Goal: Check status: Check status

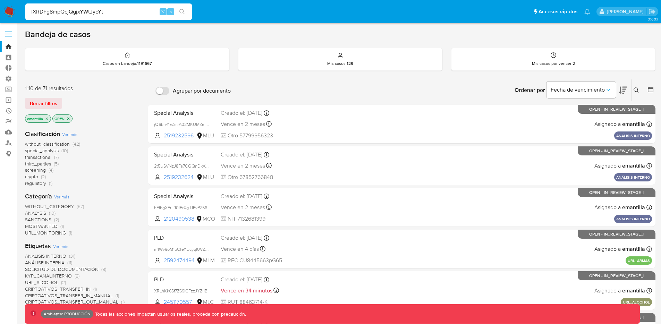
type input "TXRDFg8mpQcjQgjxYWtJyoYt"
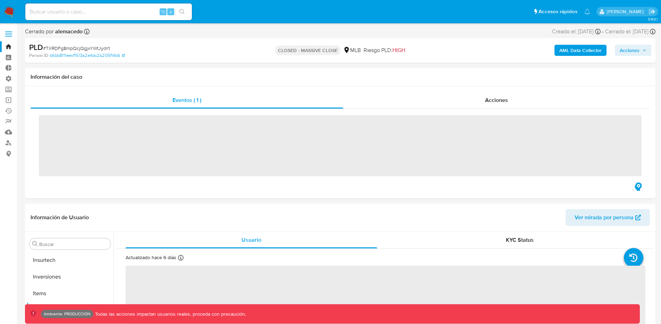
scroll to position [360, 0]
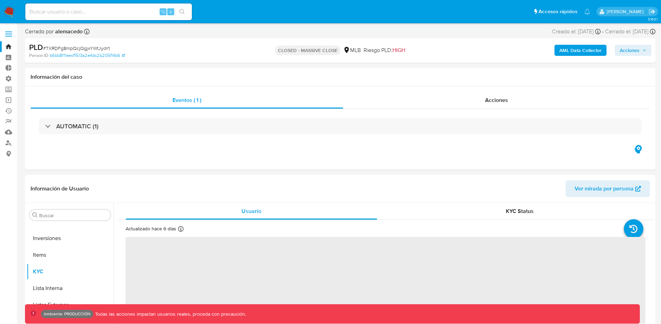
select select "10"
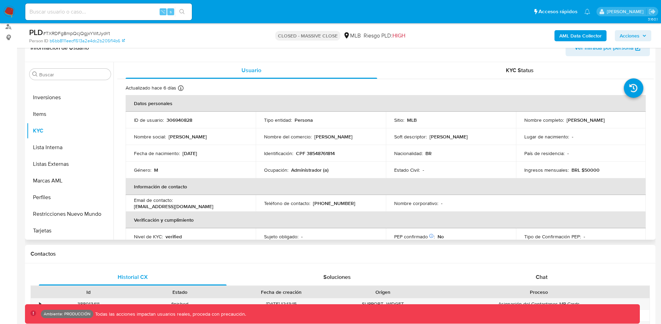
scroll to position [0, 0]
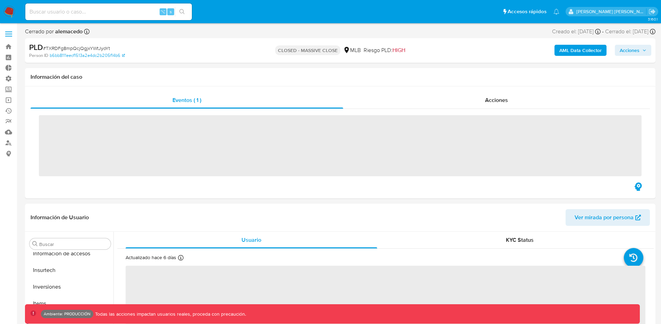
scroll to position [360, 0]
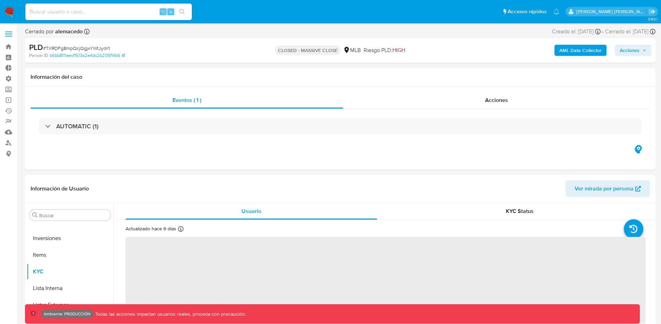
select select "10"
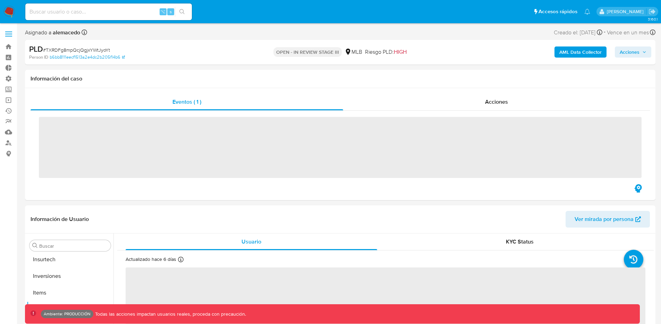
scroll to position [360, 0]
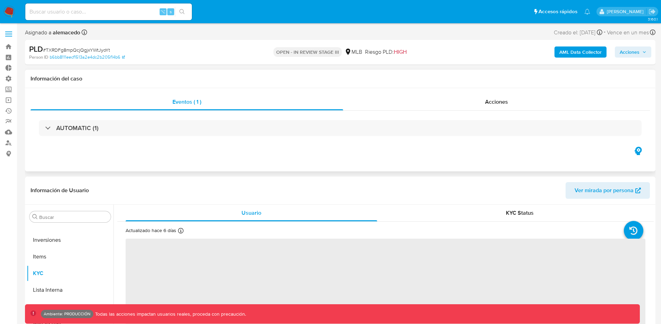
select select "10"
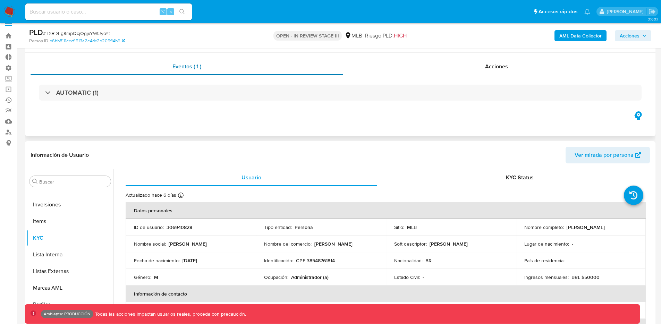
scroll to position [5, 0]
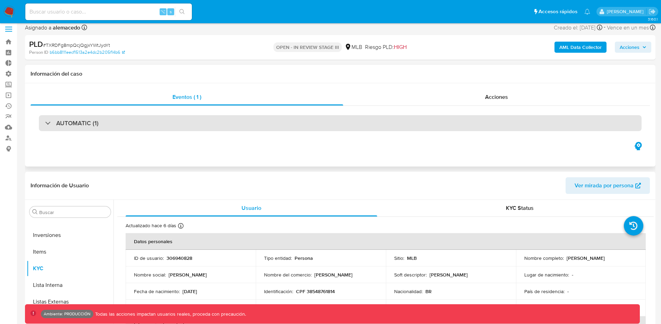
click at [233, 119] on div "AUTOMATIC (1)" at bounding box center [340, 123] width 603 height 16
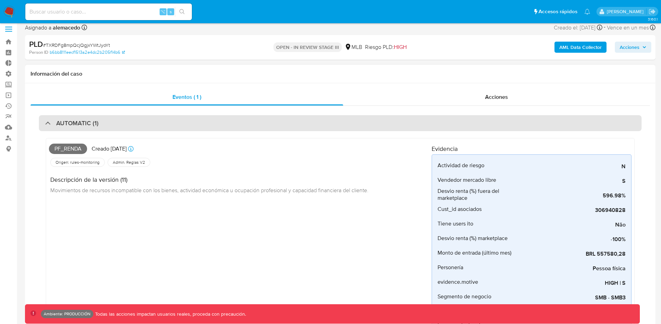
click at [233, 119] on div "AUTOMATIC (1)" at bounding box center [340, 123] width 603 height 16
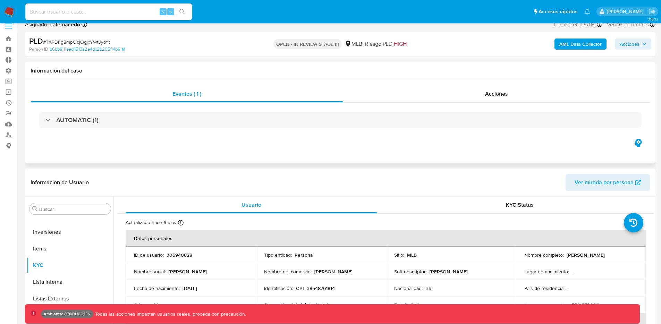
scroll to position [0, 0]
